Goal: Information Seeking & Learning: Understand process/instructions

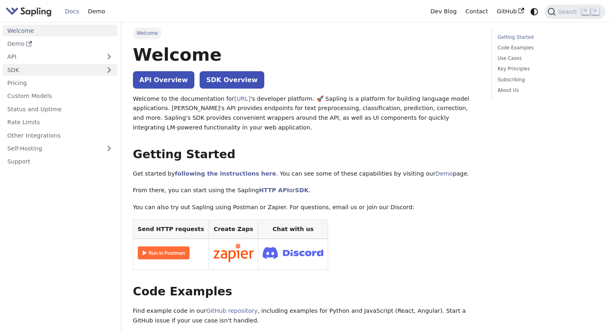
click at [81, 72] on link "SDK" at bounding box center [52, 70] width 98 height 12
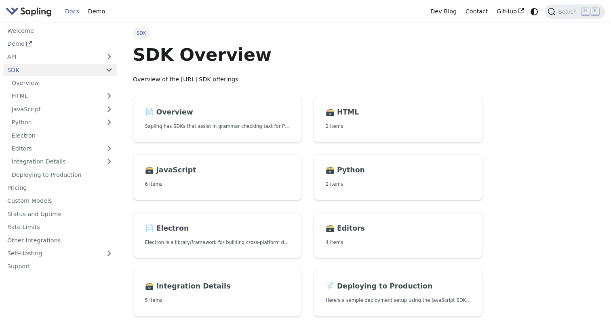
click at [34, 13] on img "Main" at bounding box center [29, 12] width 46 height 12
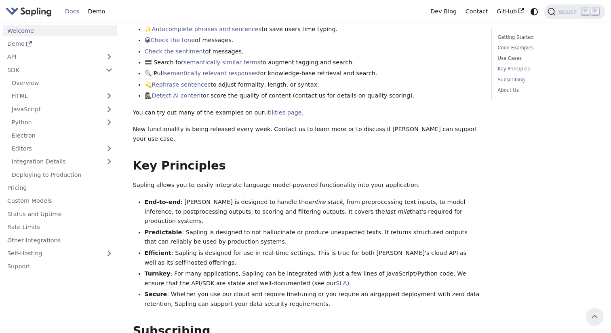
scroll to position [199, 0]
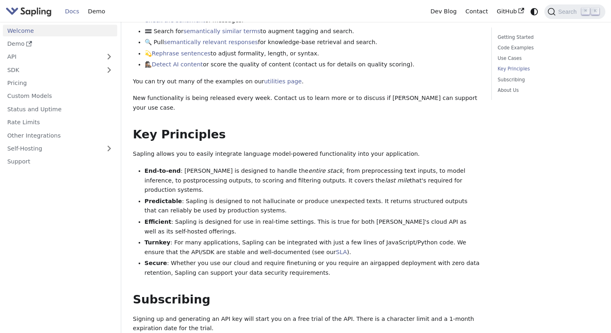
scroll to position [439, 0]
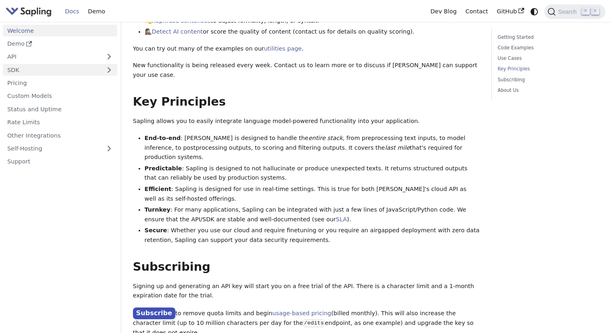
click at [66, 66] on link "SDK" at bounding box center [52, 70] width 98 height 12
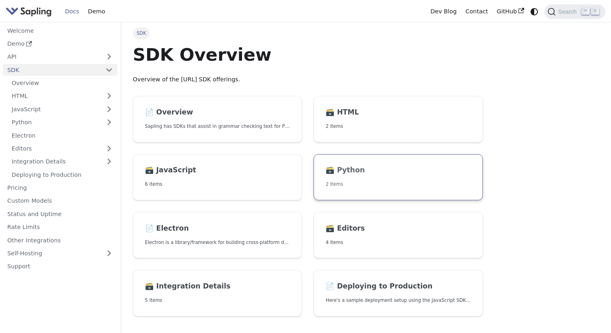
click at [319, 182] on link "🗃️ Python 2 items" at bounding box center [398, 177] width 169 height 47
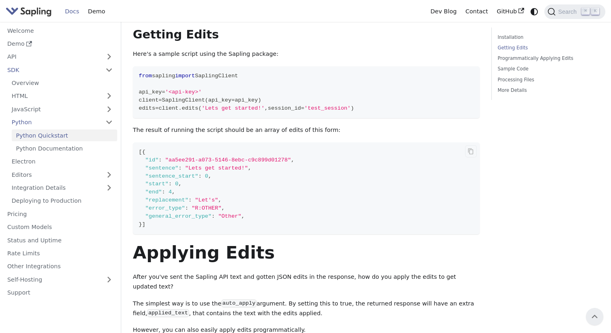
scroll to position [177, 0]
click at [184, 179] on span ""sentence_start"" at bounding box center [172, 177] width 53 height 6
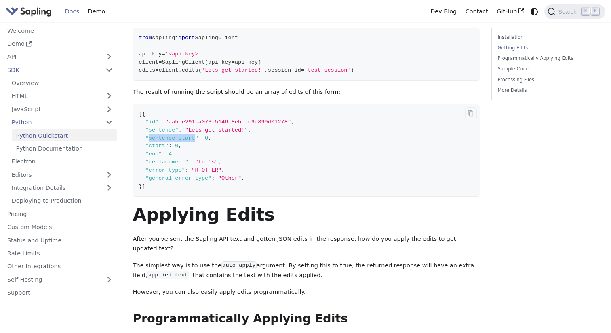
scroll to position [219, 0]
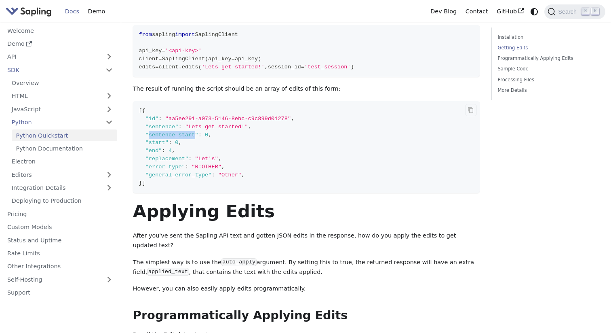
click at [217, 158] on span ""Let's"" at bounding box center [206, 159] width 23 height 6
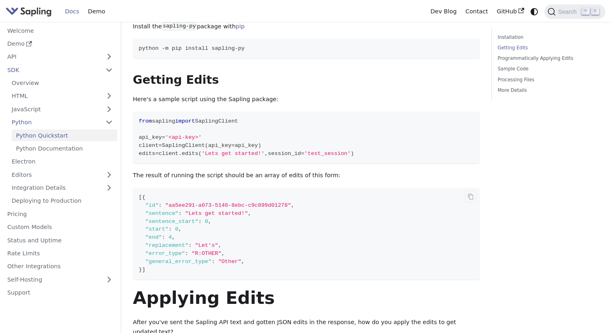
scroll to position [133, 0]
click at [228, 154] on span "'Lets get started!'" at bounding box center [233, 153] width 63 height 6
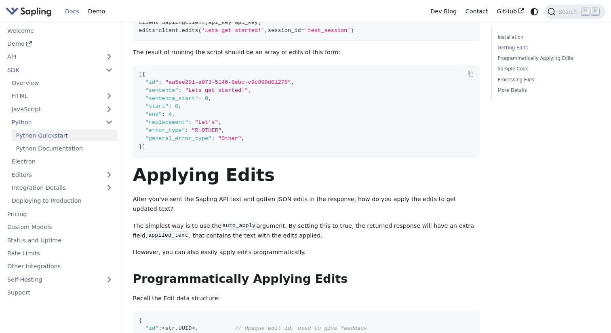
scroll to position [273, 0]
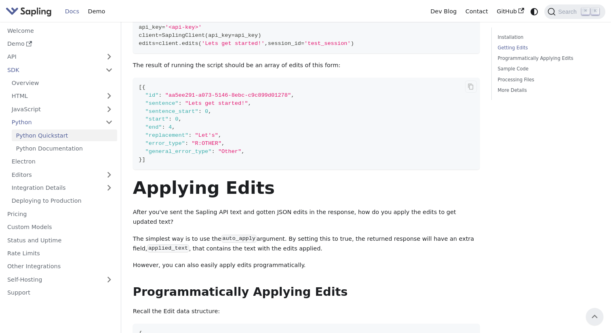
click at [238, 147] on code "[ { "id" : "aa5ee291-a073-5146-8ebc-c9c899d01278" , "sentence" : "Lets get star…" at bounding box center [306, 124] width 347 height 92
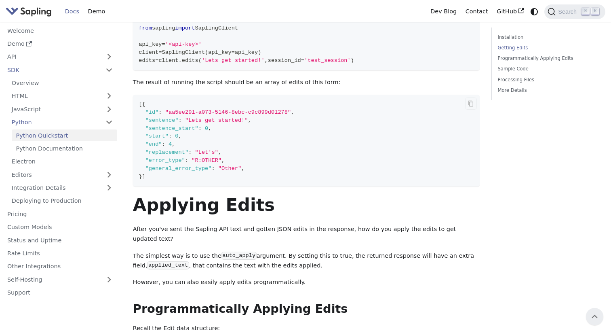
scroll to position [220, 0]
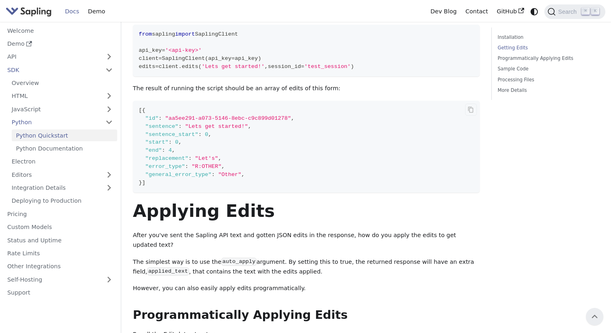
click at [217, 165] on span ""R:OTHER"" at bounding box center [207, 166] width 30 height 6
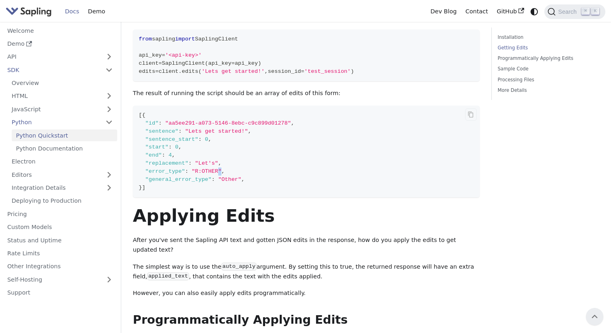
scroll to position [197, 0]
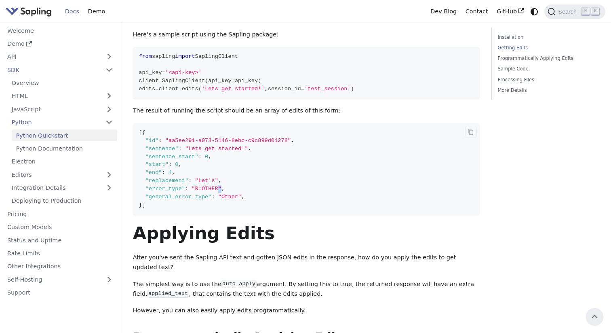
click at [179, 182] on span ""replacement"" at bounding box center [167, 181] width 43 height 6
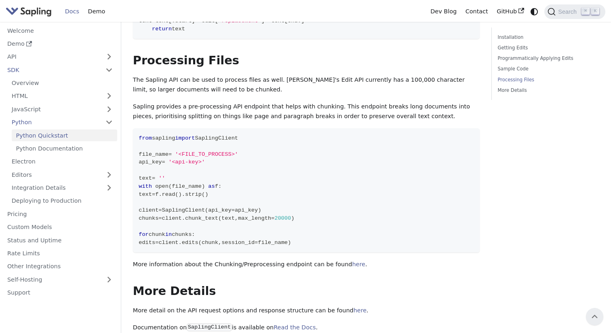
scroll to position [1062, 0]
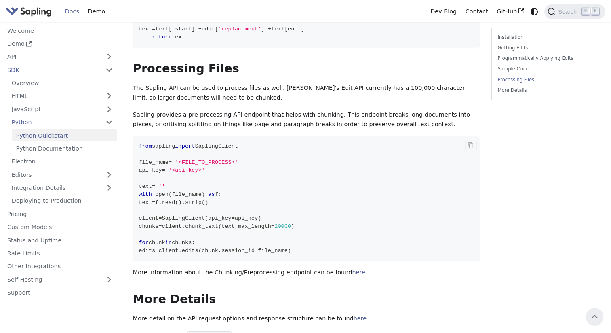
click at [159, 199] on span "f" at bounding box center [156, 202] width 3 height 6
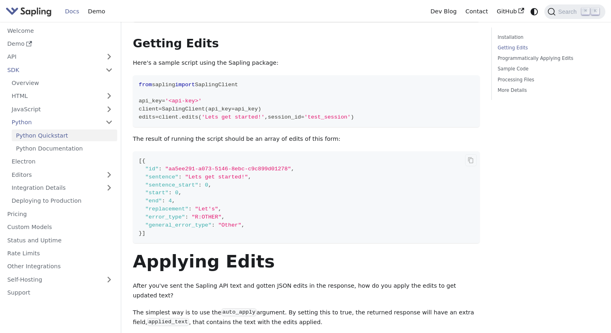
scroll to position [173, 0]
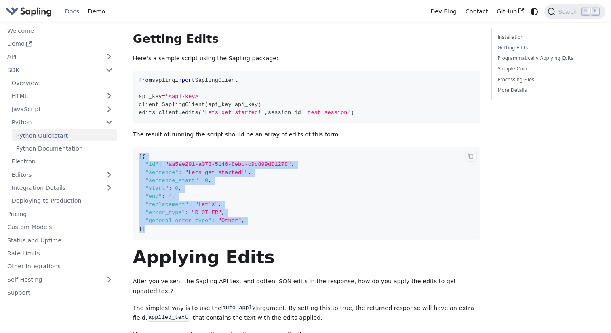
drag, startPoint x: 149, startPoint y: 228, endPoint x: 136, endPoint y: 155, distance: 74.3
click at [136, 155] on code "[ { "id" : "aa5ee291-a073-5146-8ebc-c9c899d01278" , "sentence" : "Lets get star…" at bounding box center [306, 193] width 347 height 92
click at [165, 175] on span ""sentence"" at bounding box center [162, 172] width 33 height 6
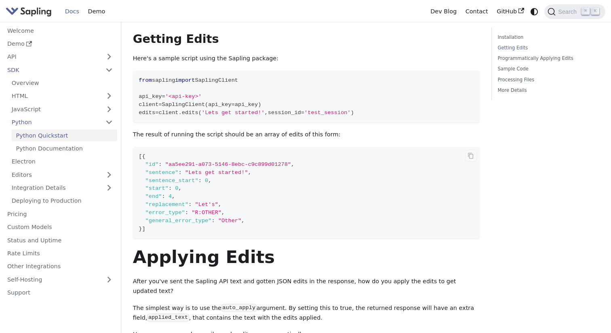
scroll to position [196, 0]
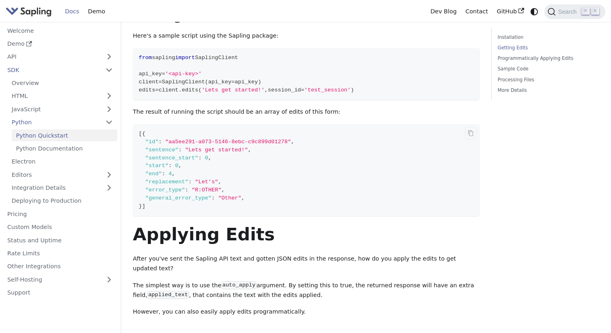
click at [175, 190] on span ""error_type"" at bounding box center [166, 190] width 40 height 6
click at [208, 188] on span ""R:OTHER"" at bounding box center [207, 190] width 30 height 6
click at [197, 189] on span ""R:OTHER"" at bounding box center [207, 190] width 30 height 6
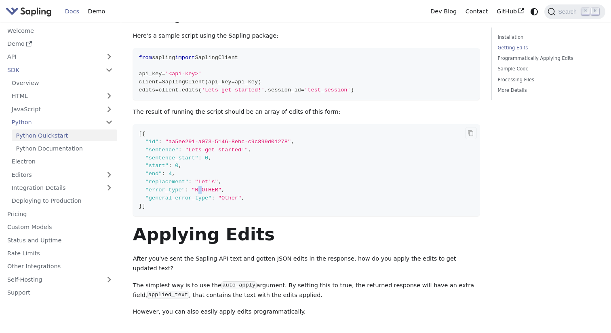
click at [197, 189] on span ""R:OTHER"" at bounding box center [207, 190] width 30 height 6
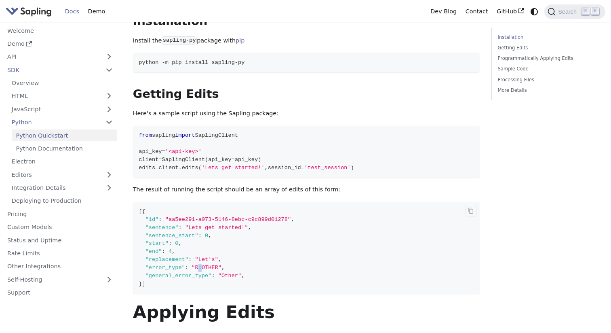
scroll to position [0, 0]
